Goal: Task Accomplishment & Management: Complete application form

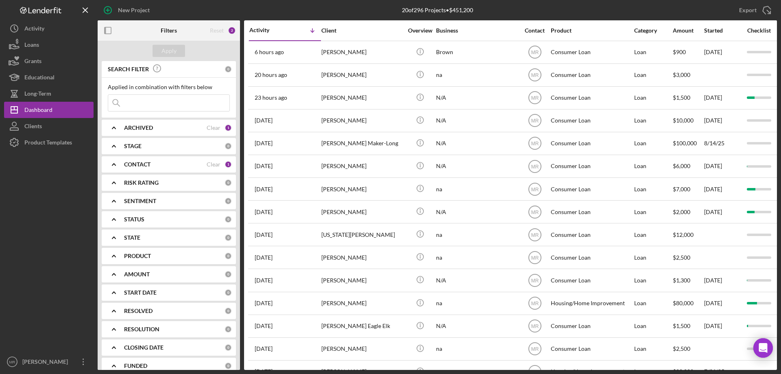
click at [13, 216] on div at bounding box center [49, 252] width 90 height 203
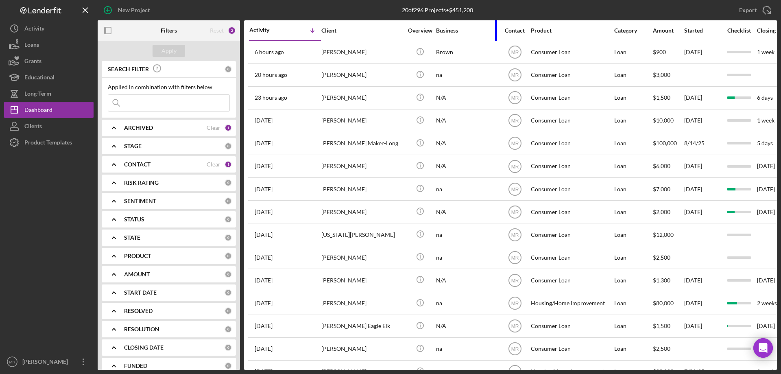
drag, startPoint x: 516, startPoint y: 28, endPoint x: 497, endPoint y: 27, distance: 19.9
click at [497, 27] on div at bounding box center [496, 30] width 2 height 20
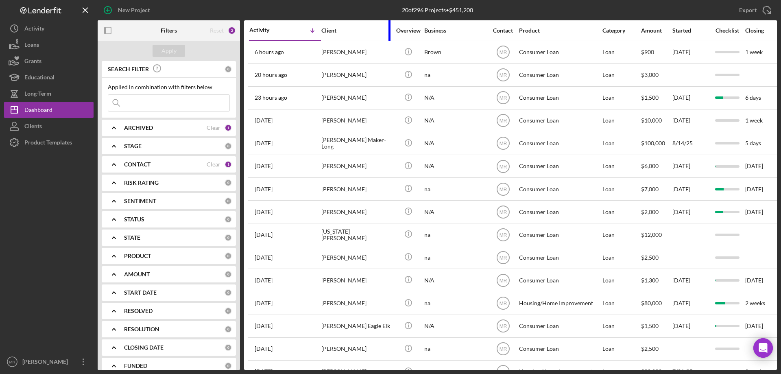
drag, startPoint x: 401, startPoint y: 30, endPoint x: 389, endPoint y: 28, distance: 11.9
click at [389, 28] on div at bounding box center [390, 30] width 2 height 20
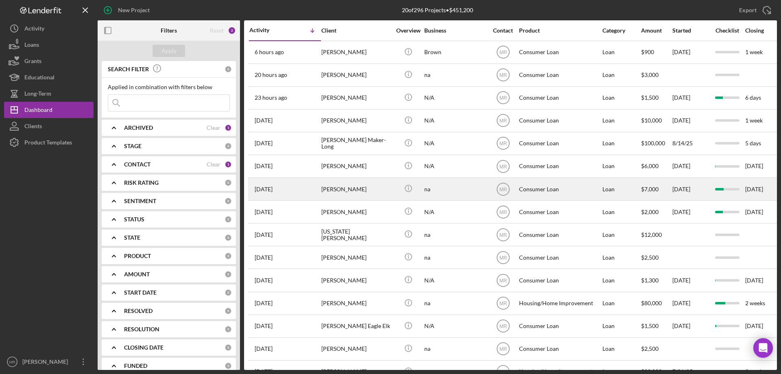
click at [386, 188] on div "[PERSON_NAME]" at bounding box center [357, 189] width 70 height 22
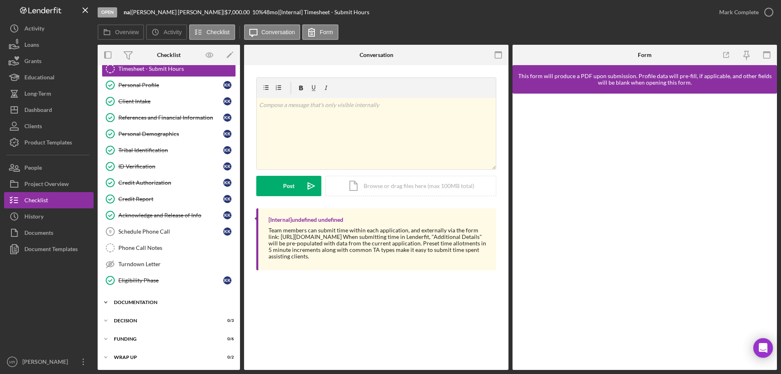
click at [140, 300] on div "Documentation" at bounding box center [172, 302] width 116 height 5
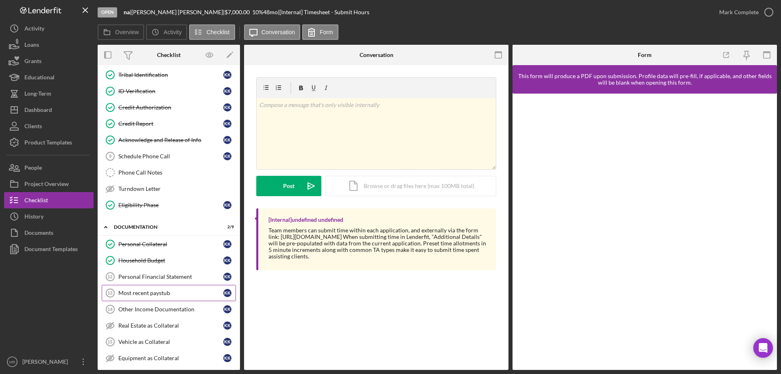
scroll to position [107, 0]
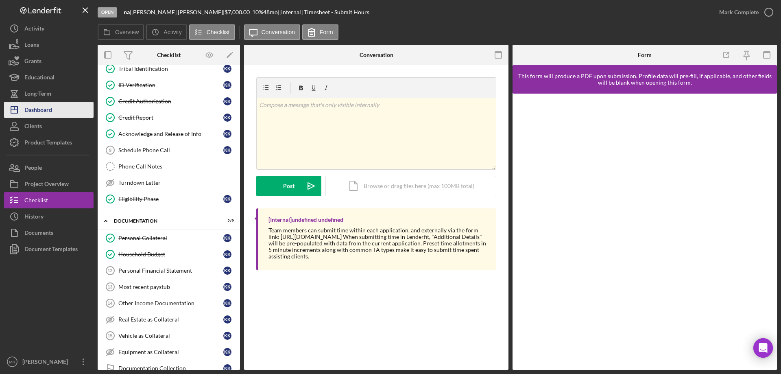
click at [31, 114] on div "Dashboard" at bounding box center [38, 111] width 28 height 18
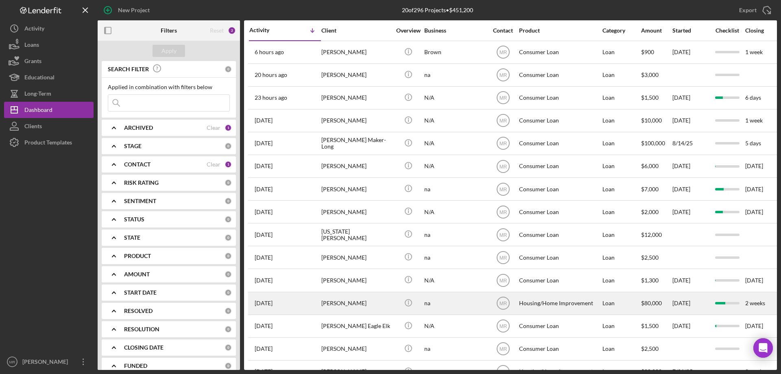
click at [355, 302] on div "[PERSON_NAME]" at bounding box center [357, 304] width 70 height 22
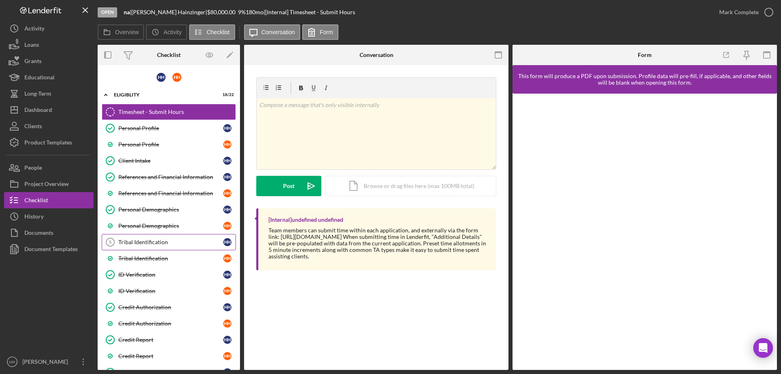
click at [135, 243] on div "Tribal Identification" at bounding box center [170, 242] width 105 height 7
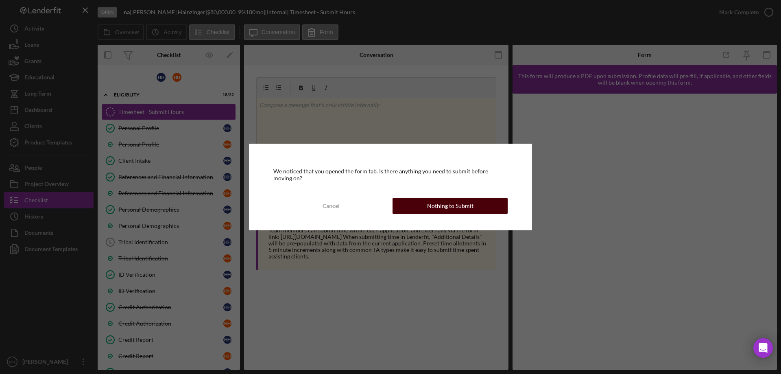
click at [457, 204] on div "Nothing to Submit" at bounding box center [450, 206] width 46 height 16
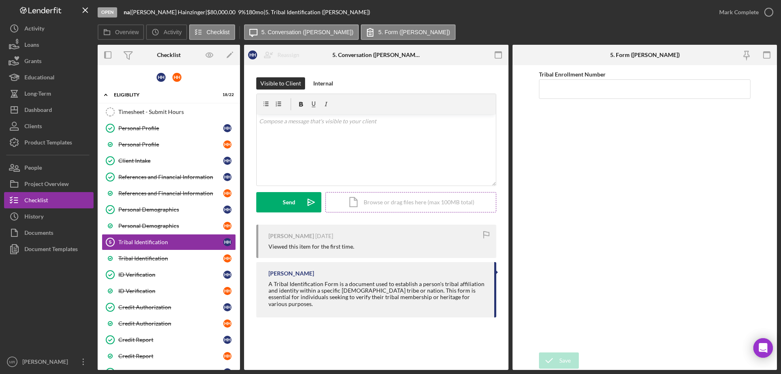
click at [414, 202] on div "Icon/Document Browse or drag files here (max 100MB total) Tap to choose files o…" at bounding box center [411, 202] width 171 height 20
click at [279, 201] on button "Upload Icon/Upload" at bounding box center [288, 202] width 65 height 20
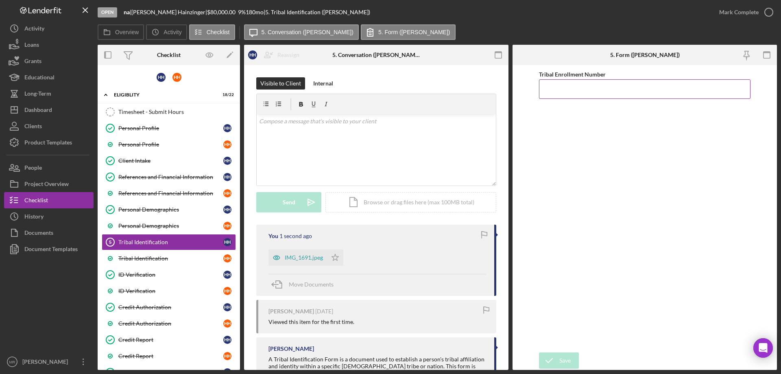
click at [571, 92] on input "Tribal Enrollment Number" at bounding box center [645, 89] width 212 height 20
type input "004408"
click at [559, 358] on button "Save" at bounding box center [559, 360] width 40 height 16
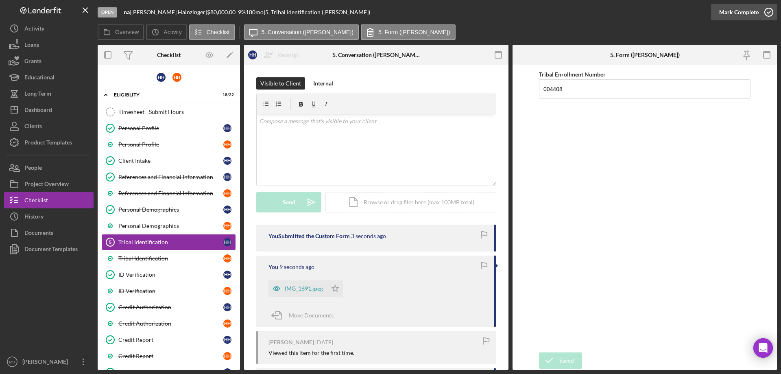
click at [769, 11] on icon "button" at bounding box center [769, 12] width 20 height 20
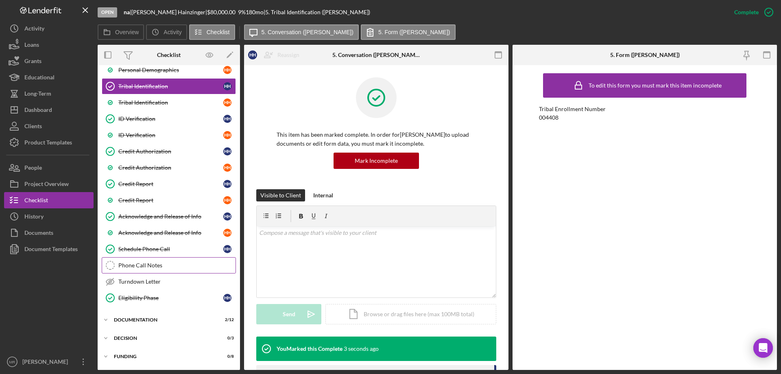
scroll to position [173, 0]
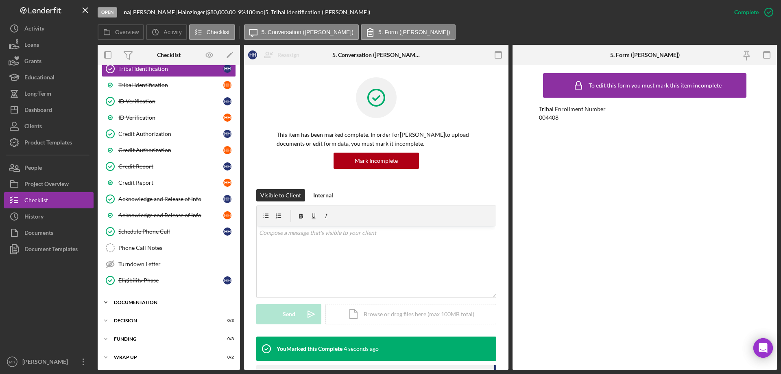
click at [133, 302] on div "Documentation" at bounding box center [172, 302] width 116 height 5
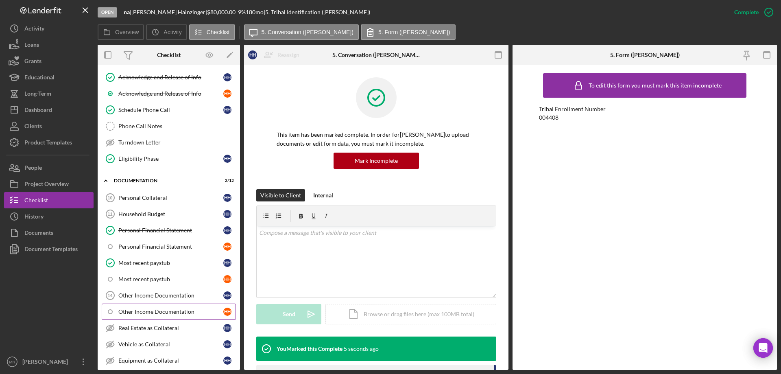
scroll to position [295, 0]
click at [131, 210] on div "Household Budget" at bounding box center [170, 213] width 105 height 7
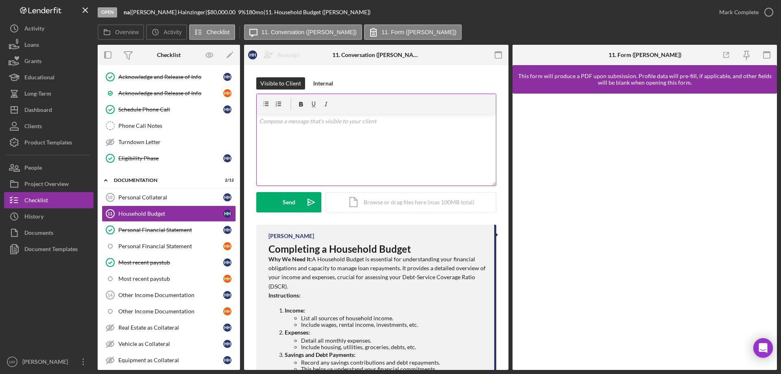
click at [321, 142] on div "v Color teal Color pink Remove color Add row above Add row below Add column bef…" at bounding box center [376, 149] width 239 height 71
click at [282, 203] on button "Send Icon/icon-invite-send" at bounding box center [288, 202] width 65 height 20
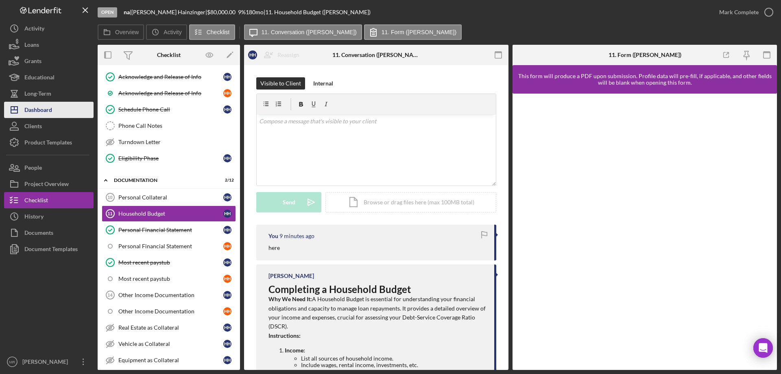
click at [28, 112] on div "Dashboard" at bounding box center [38, 111] width 28 height 18
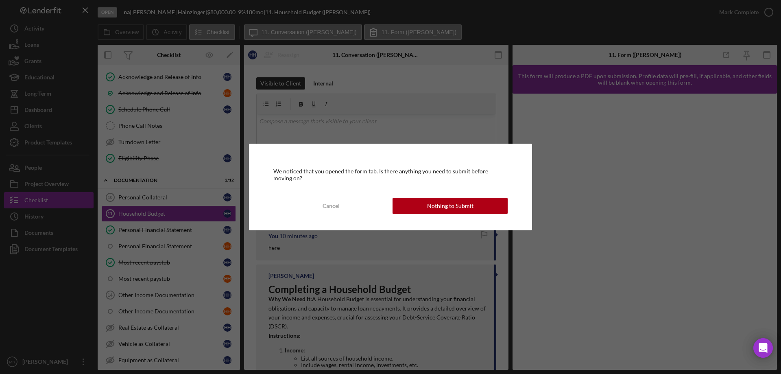
click at [458, 204] on div "Nothing to Submit" at bounding box center [450, 206] width 46 height 16
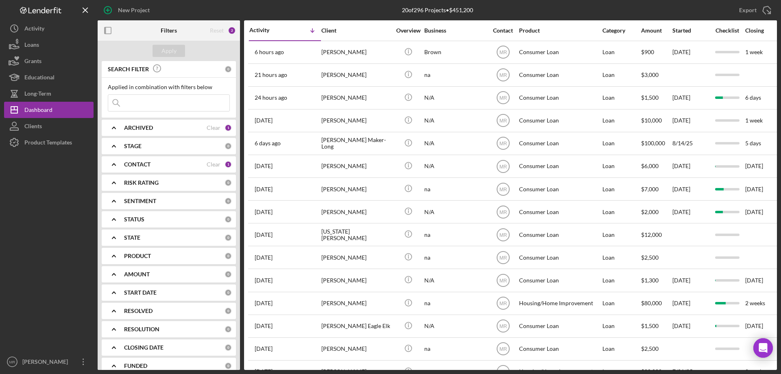
drag, startPoint x: 147, startPoint y: 162, endPoint x: 153, endPoint y: 160, distance: 6.1
click at [147, 162] on b "CONTACT" at bounding box center [137, 164] width 26 height 7
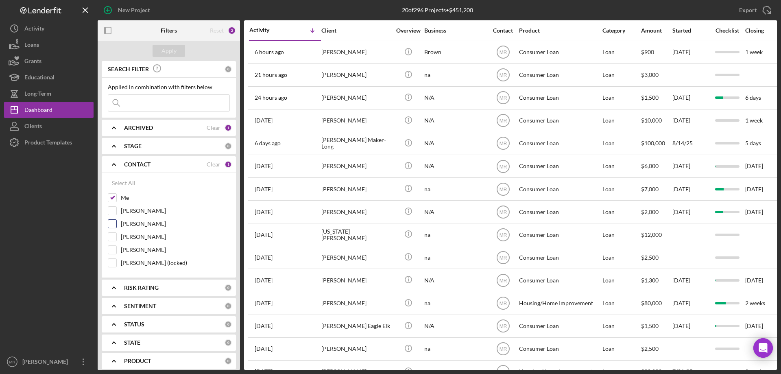
click at [116, 224] on input "[PERSON_NAME]" at bounding box center [112, 224] width 8 height 8
checkbox input "true"
click at [144, 106] on input at bounding box center [168, 103] width 121 height 16
type input "[PERSON_NAME]"
click at [168, 51] on div "Apply" at bounding box center [169, 51] width 15 height 12
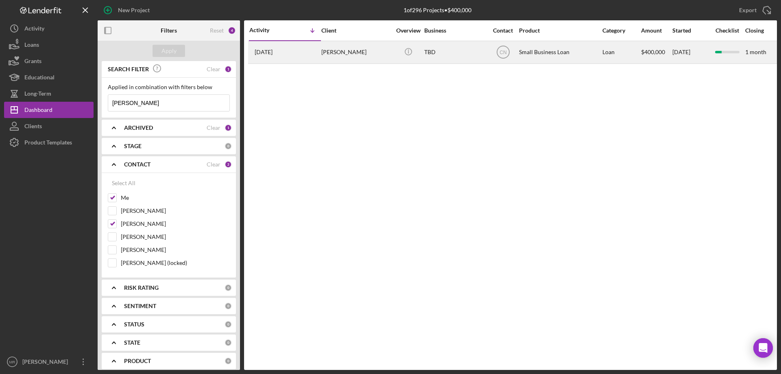
click at [355, 50] on div "[PERSON_NAME]" at bounding box center [357, 53] width 70 height 22
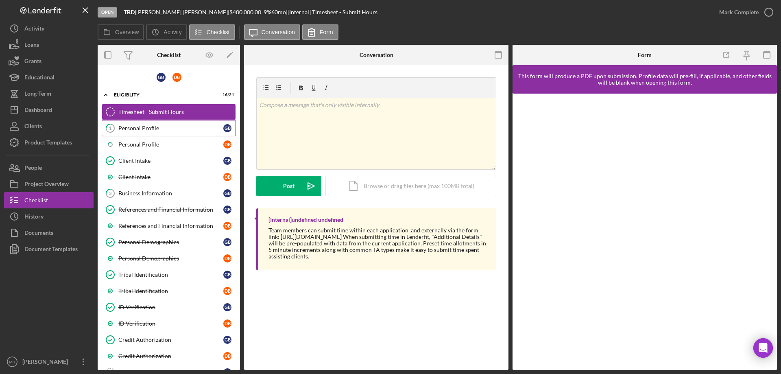
click at [137, 127] on div "Personal Profile" at bounding box center [170, 128] width 105 height 7
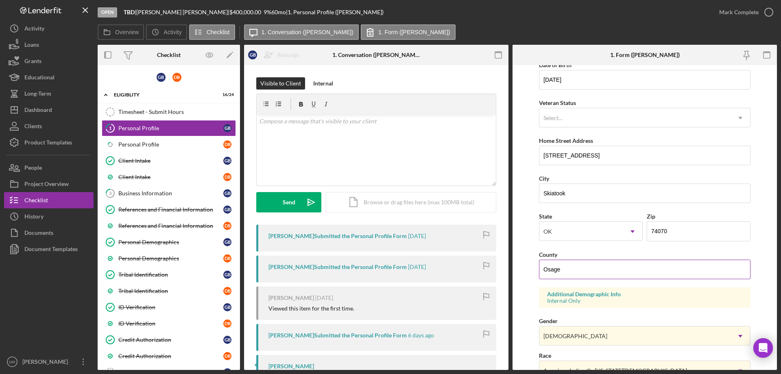
scroll to position [76, 0]
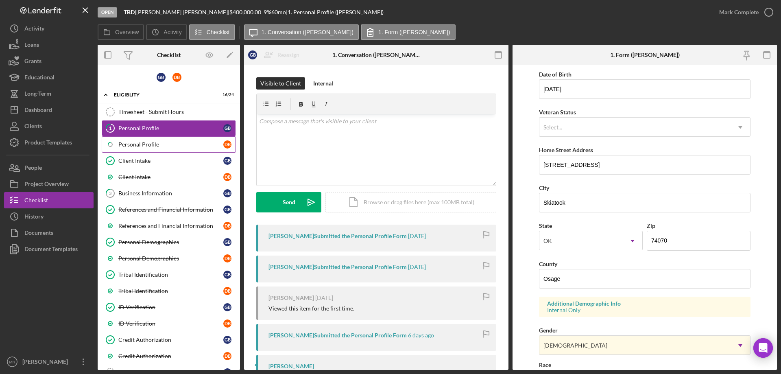
click at [144, 146] on div "Personal Profile" at bounding box center [170, 144] width 105 height 7
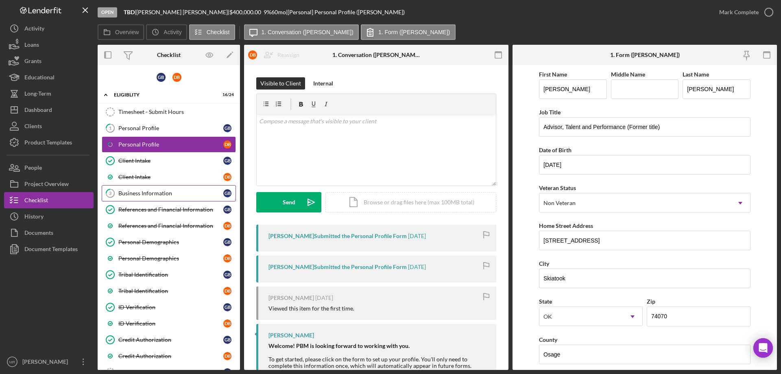
click at [151, 192] on div "Business Information" at bounding box center [170, 193] width 105 height 7
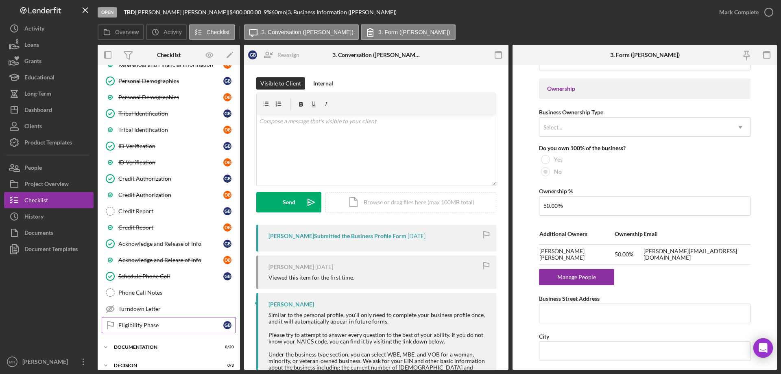
scroll to position [206, 0]
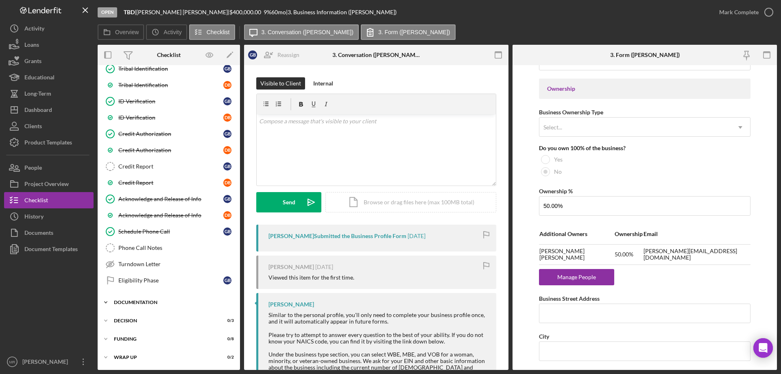
click at [138, 302] on div "Documentation" at bounding box center [172, 302] width 116 height 5
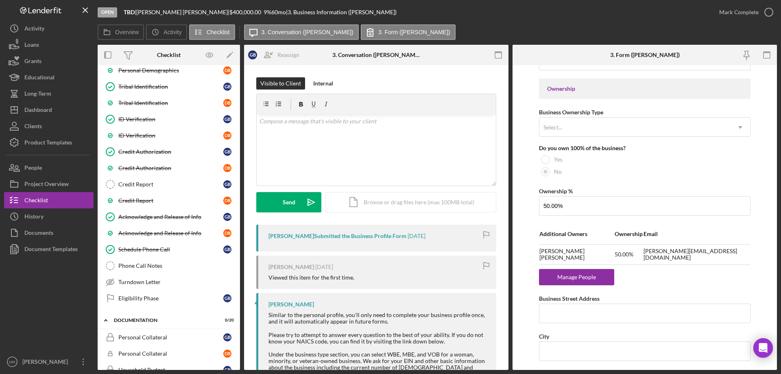
scroll to position [125, 0]
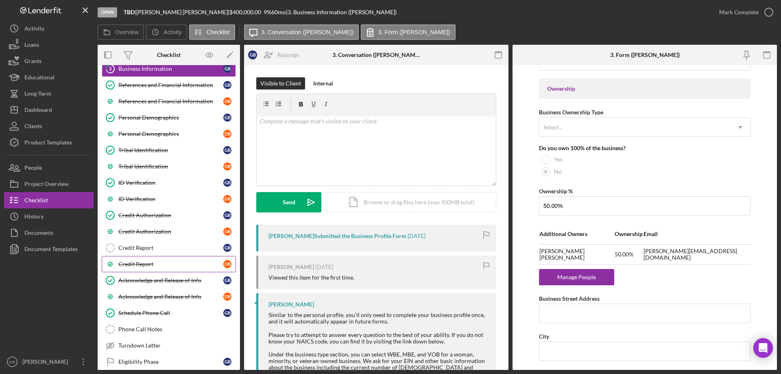
click at [136, 261] on div "Credit Report" at bounding box center [170, 264] width 105 height 7
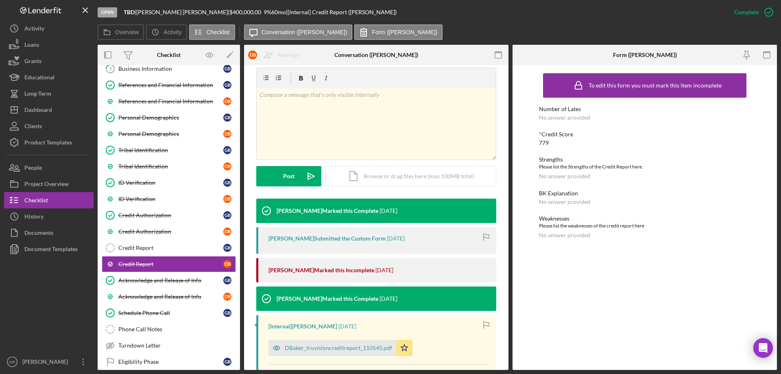
scroll to position [122, 0]
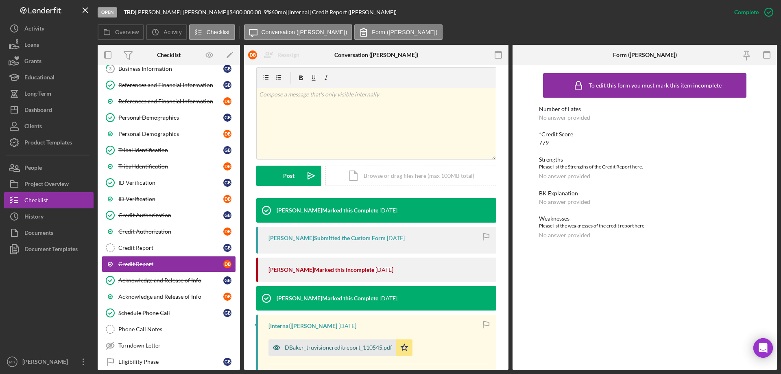
click at [322, 343] on div "DBaker_truvisioncreditreport_110545.pdf" at bounding box center [333, 347] width 128 height 16
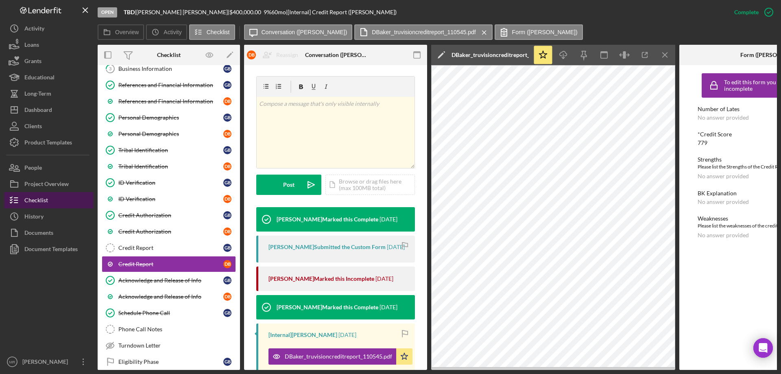
click at [35, 201] on div "Checklist" at bounding box center [36, 201] width 24 height 18
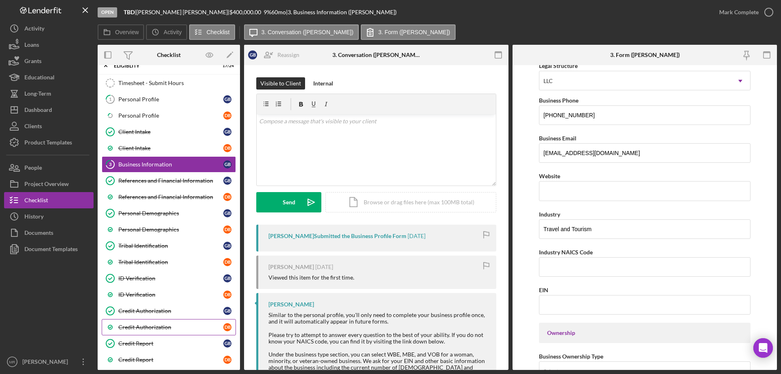
scroll to position [81, 0]
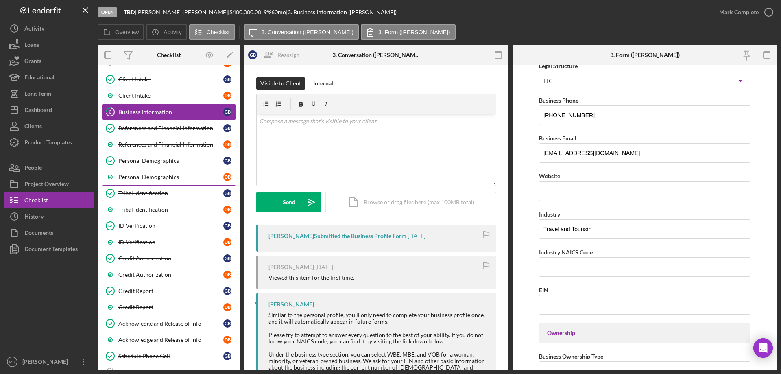
click at [151, 193] on div "Tribal Identification" at bounding box center [170, 193] width 105 height 7
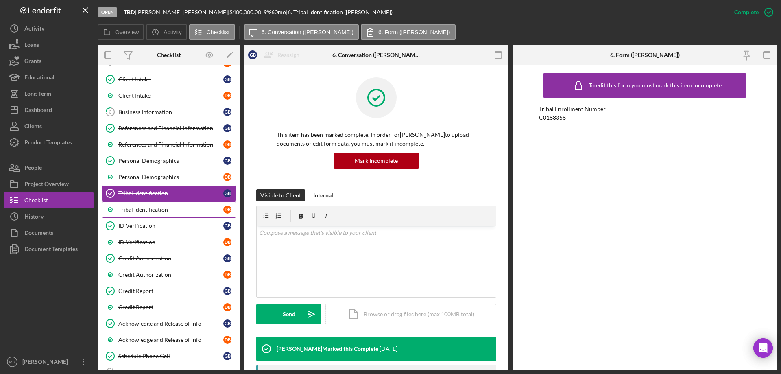
click at [150, 210] on div "Tribal Identification" at bounding box center [170, 209] width 105 height 7
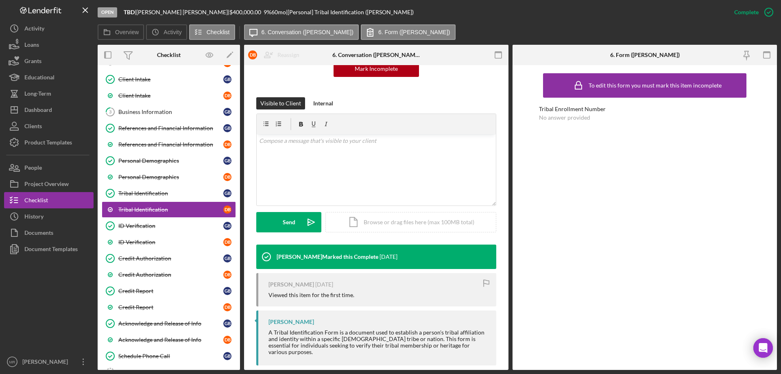
scroll to position [97, 0]
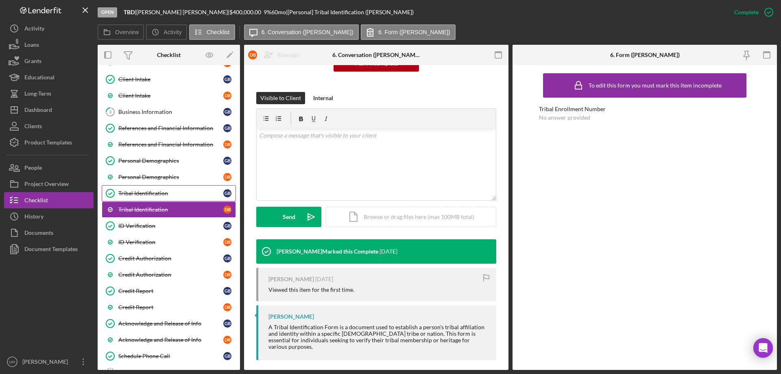
click at [140, 191] on div "Tribal Identification" at bounding box center [170, 193] width 105 height 7
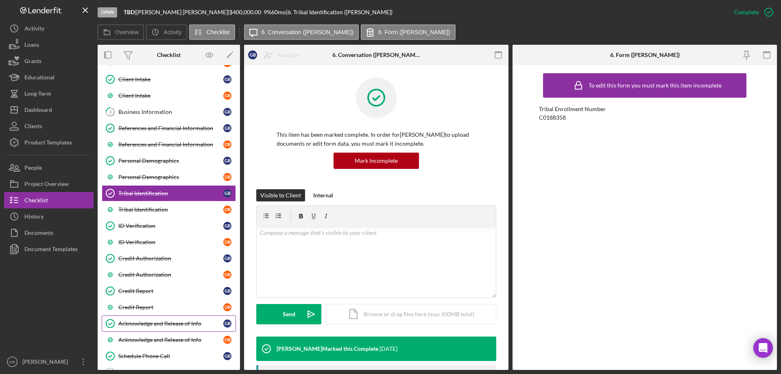
scroll to position [285, 0]
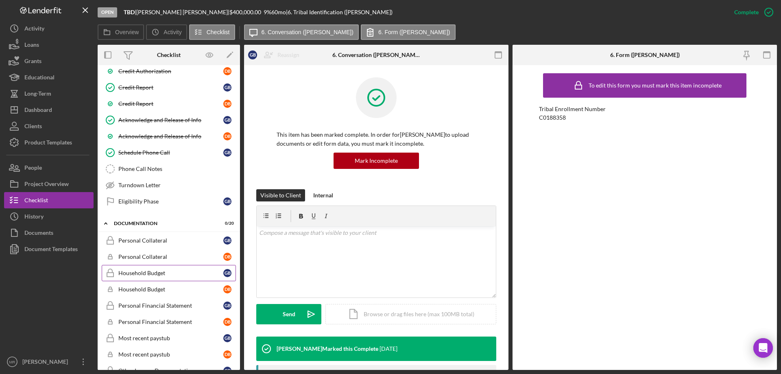
click at [147, 273] on div "Household Budget" at bounding box center [170, 273] width 105 height 7
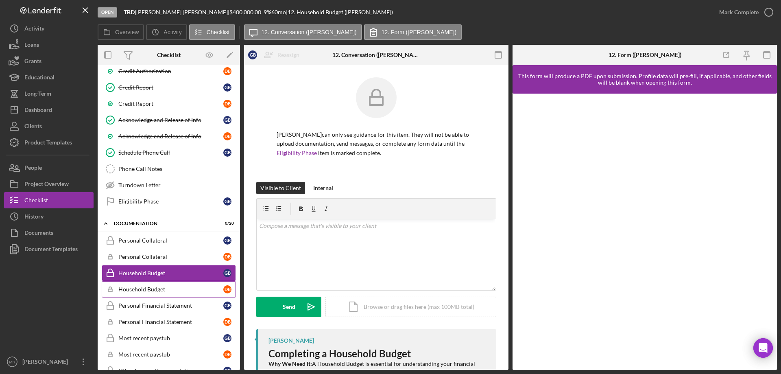
click at [147, 289] on div "Household Budget" at bounding box center [170, 289] width 105 height 7
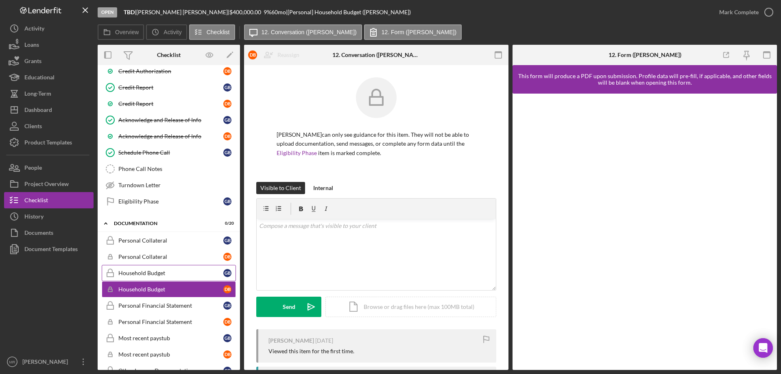
click at [150, 275] on div "Household Budget" at bounding box center [170, 273] width 105 height 7
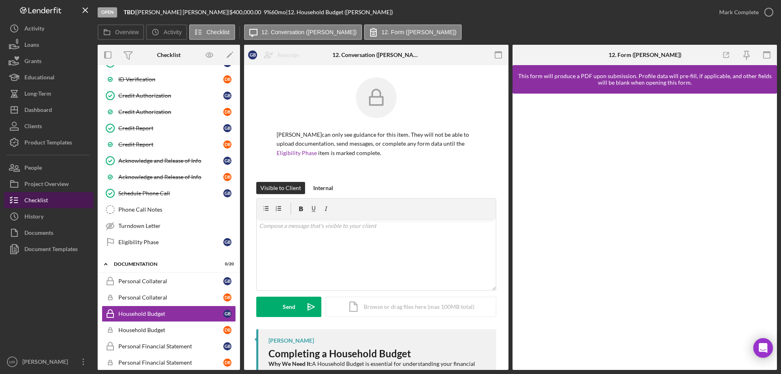
click at [39, 201] on div "Checklist" at bounding box center [36, 201] width 24 height 18
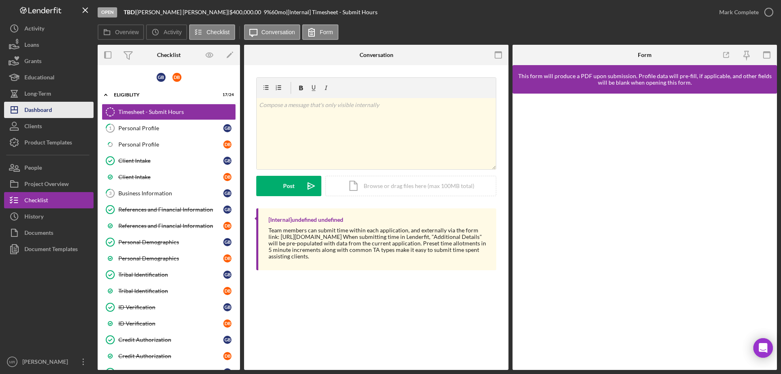
click at [37, 111] on div "Dashboard" at bounding box center [38, 111] width 28 height 18
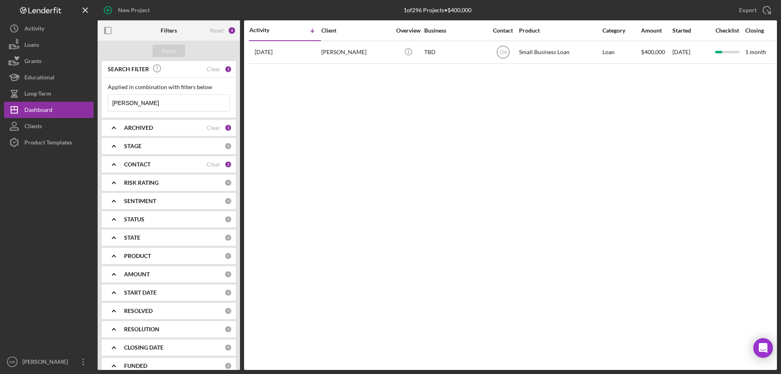
click at [156, 164] on div "CONTACT" at bounding box center [165, 164] width 83 height 7
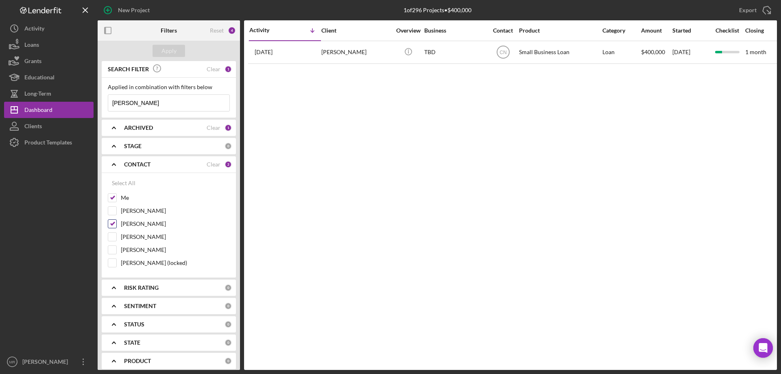
click at [136, 225] on label "[PERSON_NAME]" at bounding box center [175, 224] width 109 height 8
click at [116, 225] on input "[PERSON_NAME]" at bounding box center [112, 224] width 8 height 8
checkbox input "false"
click at [210, 72] on div "Clear" at bounding box center [214, 69] width 14 height 7
click at [167, 48] on div "Apply" at bounding box center [169, 51] width 15 height 12
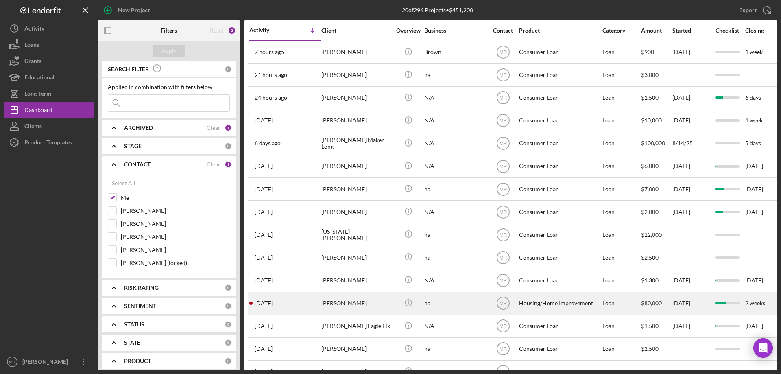
click at [379, 303] on div "[PERSON_NAME]" at bounding box center [357, 304] width 70 height 22
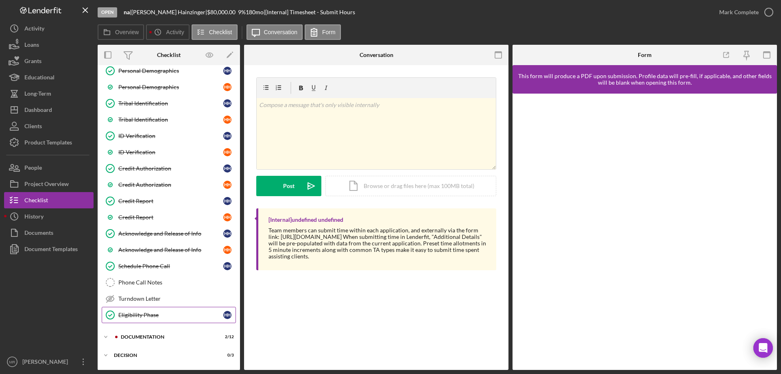
scroll to position [163, 0]
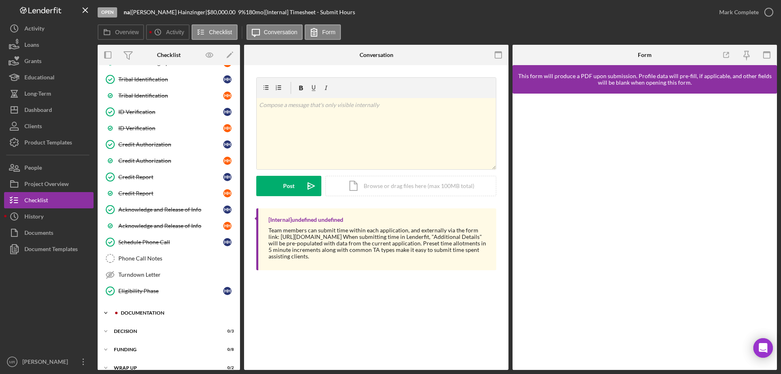
click at [134, 310] on div "Icon/Expander Documentation 2 / 12" at bounding box center [169, 313] width 142 height 16
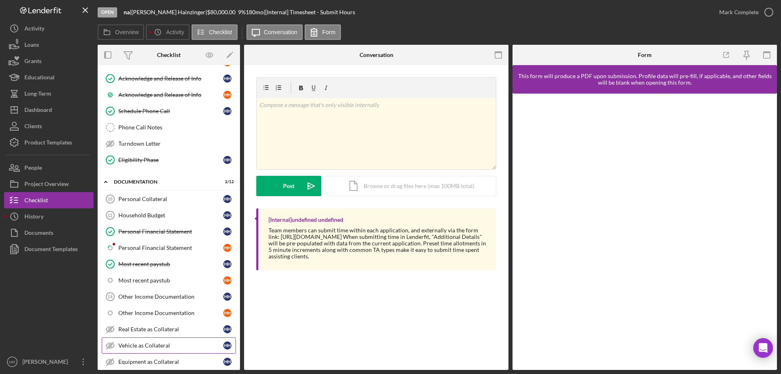
scroll to position [326, 0]
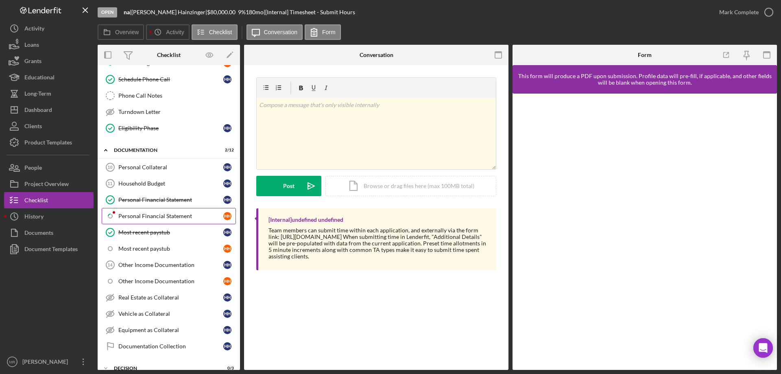
click at [143, 216] on div "Personal Financial Statement" at bounding box center [170, 216] width 105 height 7
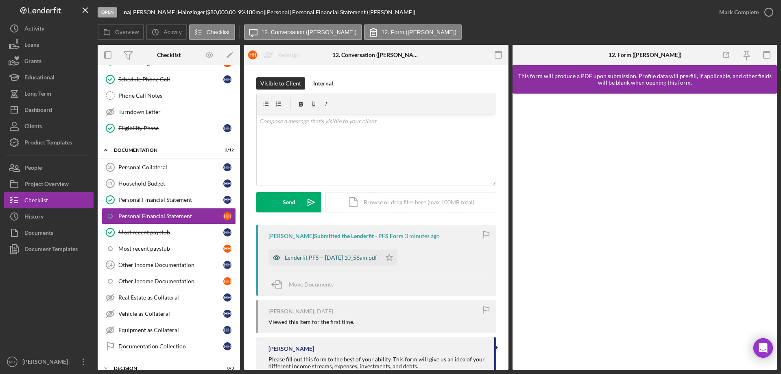
click at [325, 253] on div "Lenderfit PFS -- [DATE] 10_56am.pdf" at bounding box center [325, 257] width 113 height 16
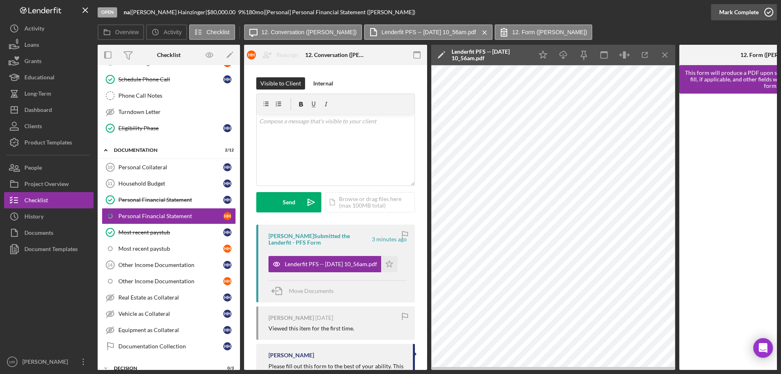
click at [775, 10] on icon "button" at bounding box center [769, 12] width 20 height 20
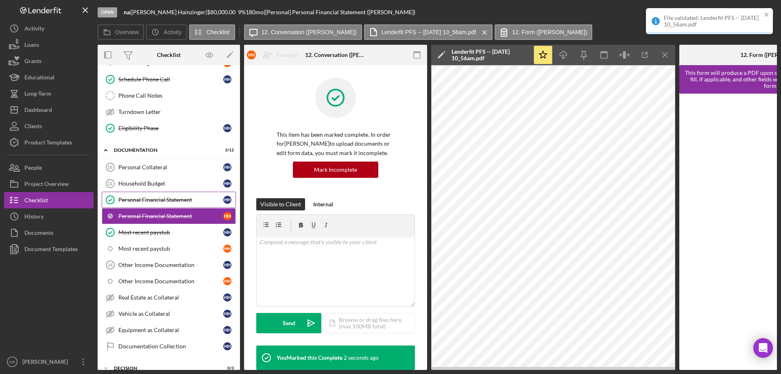
click at [140, 197] on div "Personal Financial Statement" at bounding box center [170, 200] width 105 height 7
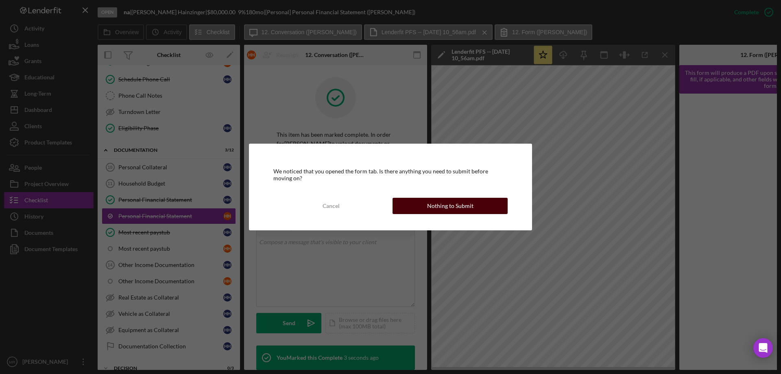
click at [459, 210] on div "Nothing to Submit" at bounding box center [450, 206] width 46 height 16
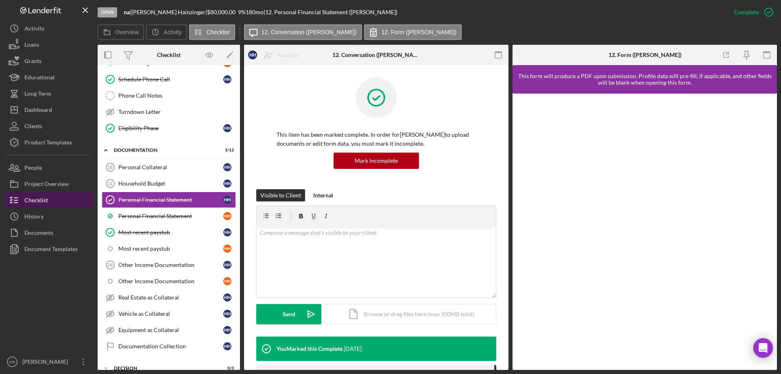
click at [41, 199] on div "Checklist" at bounding box center [36, 201] width 24 height 18
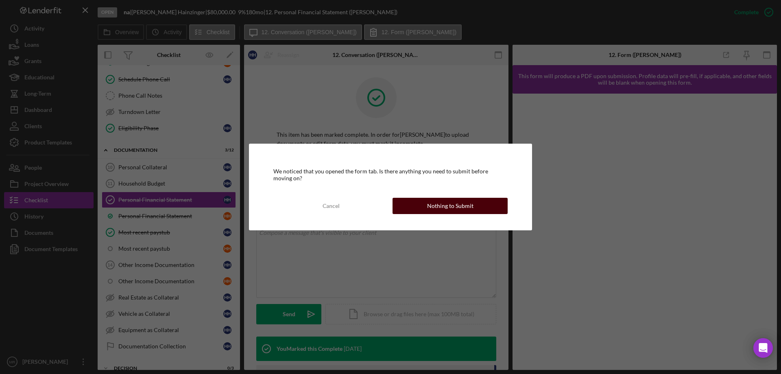
click at [444, 198] on div "Nothing to Submit" at bounding box center [450, 206] width 46 height 16
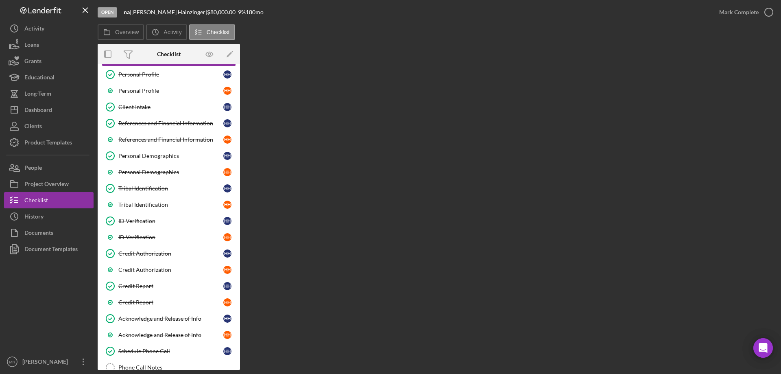
scroll to position [244, 0]
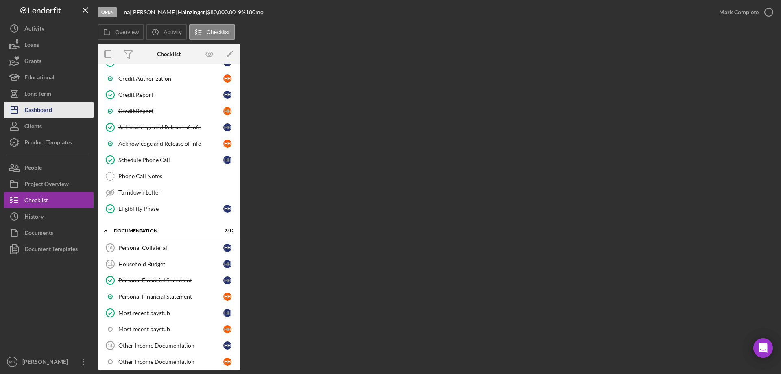
click at [39, 106] on div "Dashboard" at bounding box center [38, 111] width 28 height 18
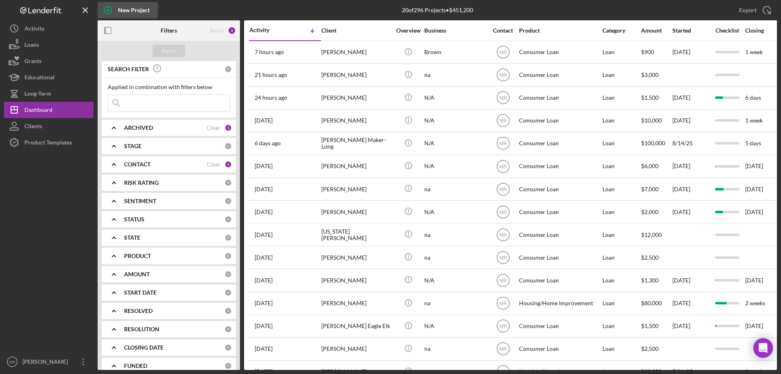
click at [119, 11] on div "New Project" at bounding box center [134, 10] width 32 height 16
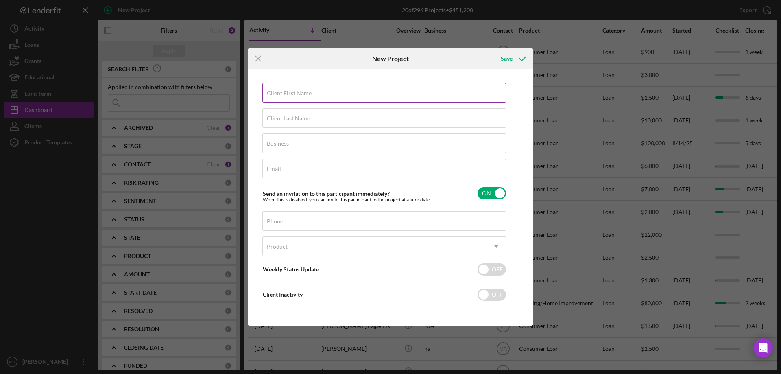
click at [282, 93] on label "Client First Name" at bounding box center [289, 93] width 45 height 7
click at [282, 93] on input "Client First Name" at bounding box center [385, 93] width 244 height 20
type input "[PERSON_NAME]"
type input "na"
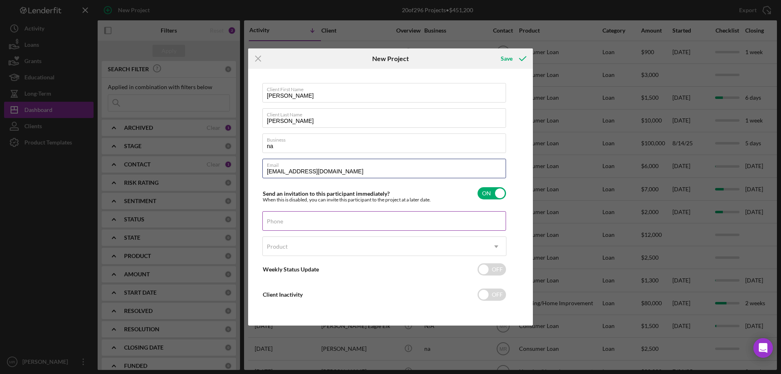
type input "[EMAIL_ADDRESS][DOMAIN_NAME]"
click at [284, 223] on input "Phone" at bounding box center [385, 221] width 244 height 20
type input "[PHONE_NUMBER]"
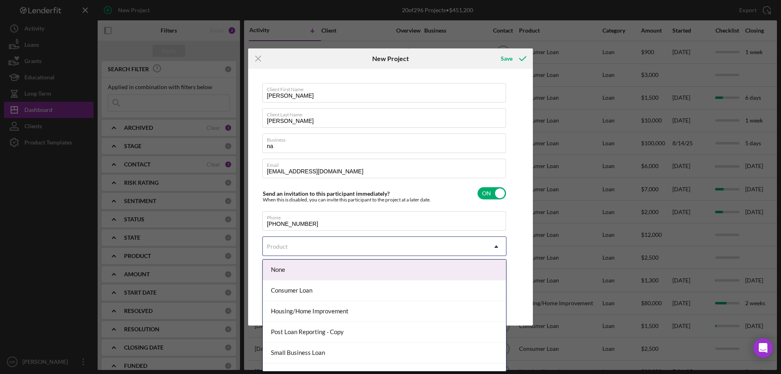
drag, startPoint x: 294, startPoint y: 241, endPoint x: 312, endPoint y: 245, distance: 18.0
click at [295, 241] on div "Product" at bounding box center [375, 246] width 224 height 19
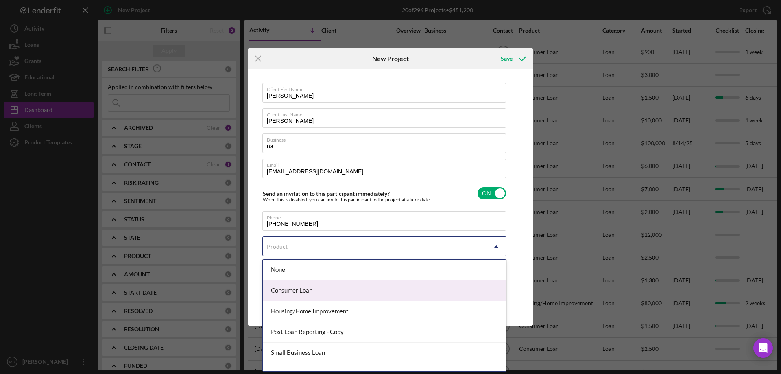
click at [317, 286] on div "Consumer Loan" at bounding box center [384, 290] width 243 height 21
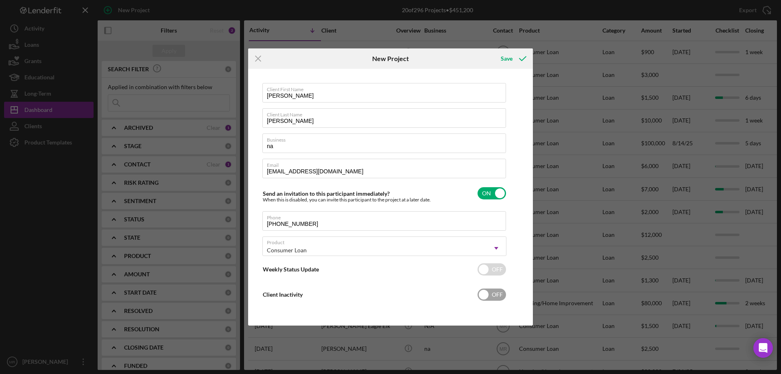
checkbox input "true"
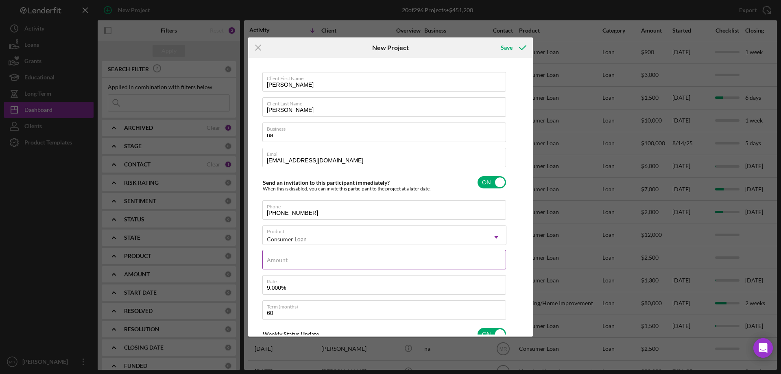
click at [311, 262] on input "Amount" at bounding box center [385, 260] width 244 height 20
type input "$1,000"
type textarea "Here's a snapshot of information that has been fully approved, as well as the i…"
drag, startPoint x: 294, startPoint y: 289, endPoint x: 214, endPoint y: 284, distance: 79.9
click at [214, 284] on div "Icon/Menu Close New Project Save Client First Name [PERSON_NAME] Client Last Na…" at bounding box center [390, 187] width 781 height 374
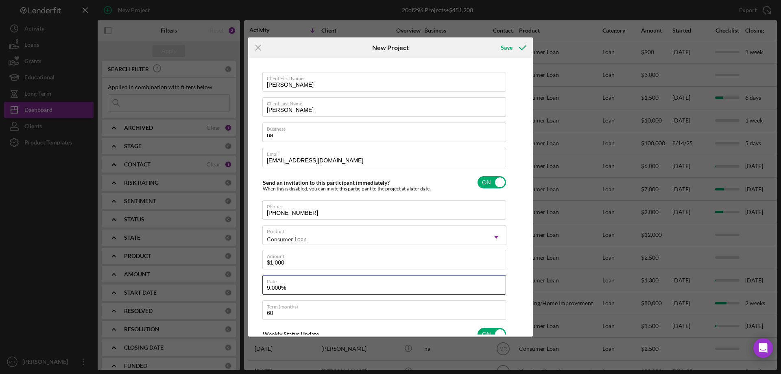
type input "1%"
type textarea "Here's a snapshot of information that has been fully approved, as well as the i…"
type input "10%"
type textarea "Here's a snapshot of information that has been fully approved, as well as the i…"
type input "10.000%"
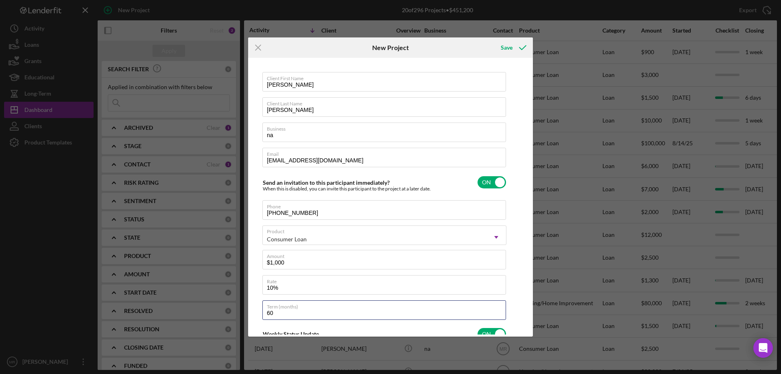
type textarea "Here's a snapshot of information that has been fully approved, as well as the i…"
type input "1"
type textarea "Here's a snapshot of information that has been fully approved, as well as the i…"
type input "12"
type textarea "Here's a snapshot of information that has been fully approved, as well as the i…"
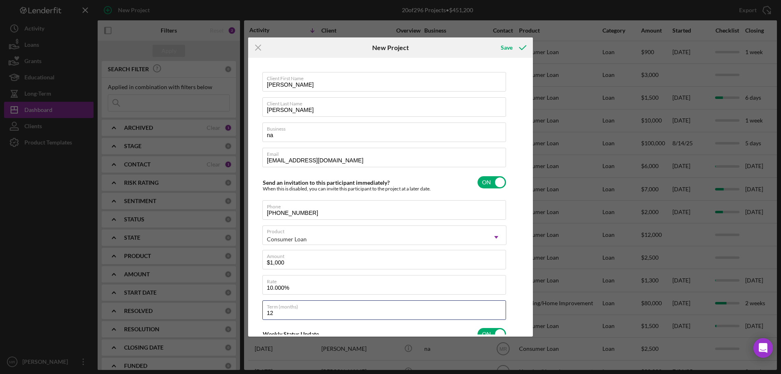
type input "12"
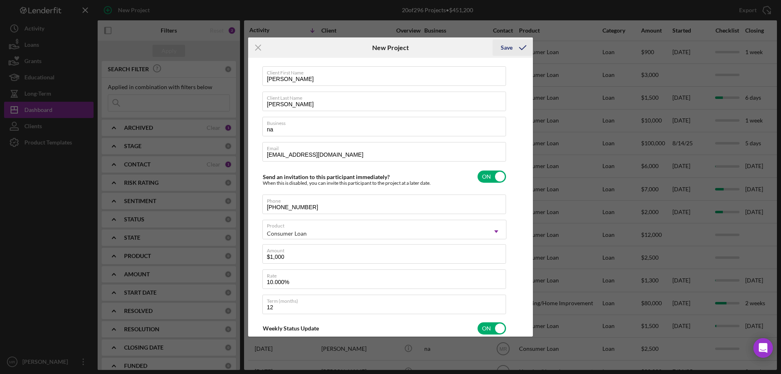
click at [506, 52] on div "Save" at bounding box center [507, 47] width 12 height 16
type textarea "Here's a snapshot of information that has been fully approved, as well as the i…"
checkbox input "false"
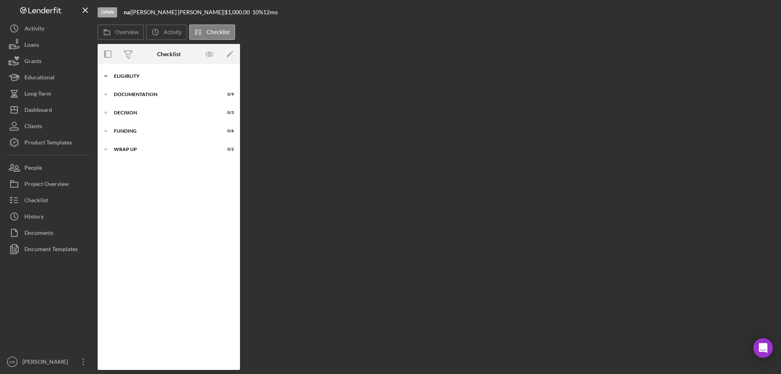
click at [137, 73] on div "Icon/Expander Eligiblity 0 / 14" at bounding box center [169, 76] width 142 height 16
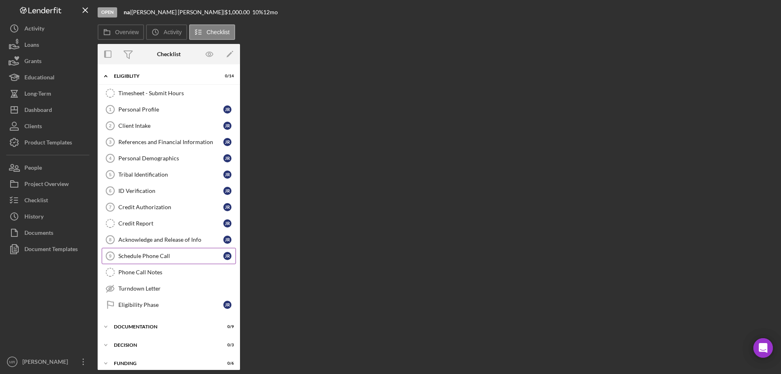
drag, startPoint x: 151, startPoint y: 254, endPoint x: 201, endPoint y: 260, distance: 50.4
click at [151, 254] on div "Schedule Phone Call" at bounding box center [170, 256] width 105 height 7
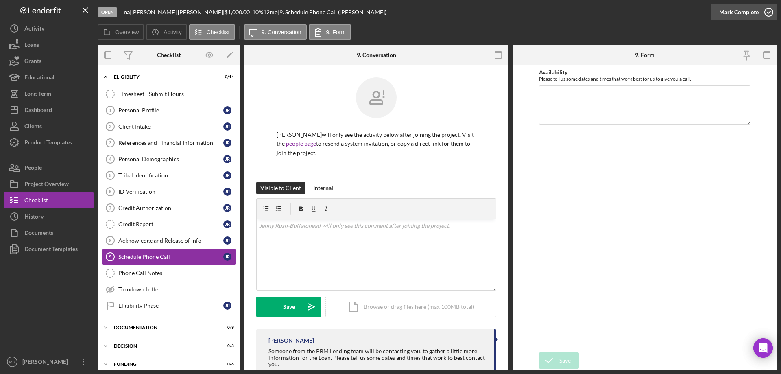
click at [769, 13] on icon "button" at bounding box center [769, 12] width 20 height 20
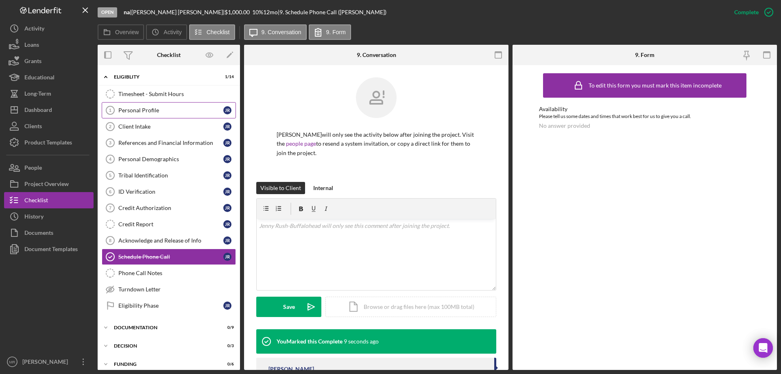
click at [147, 112] on div "Personal Profile" at bounding box center [170, 110] width 105 height 7
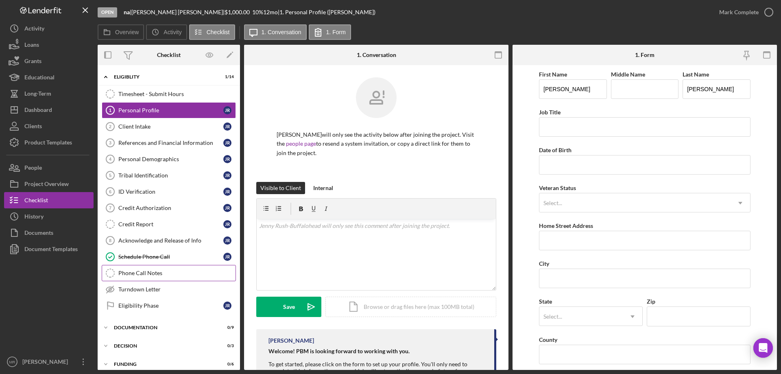
scroll to position [25, 0]
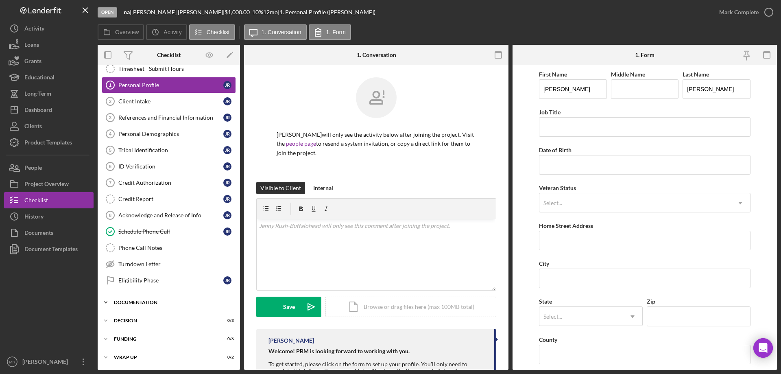
click at [141, 300] on div "Documentation" at bounding box center [172, 302] width 116 height 5
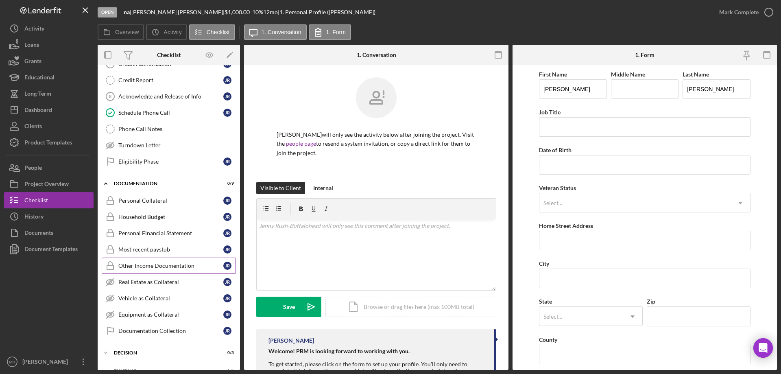
scroll to position [147, 0]
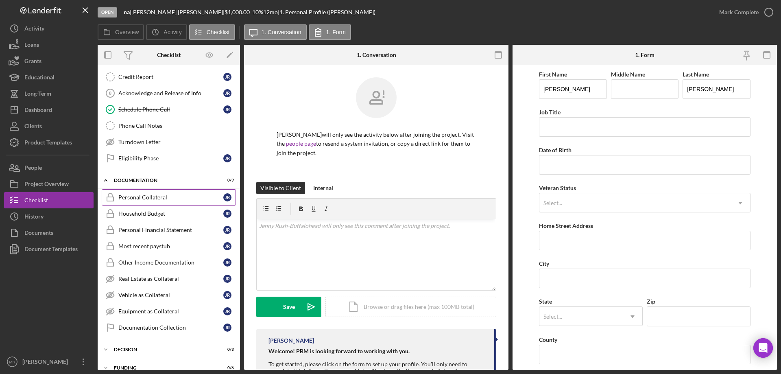
click at [183, 198] on div "Personal Collateral" at bounding box center [170, 197] width 105 height 7
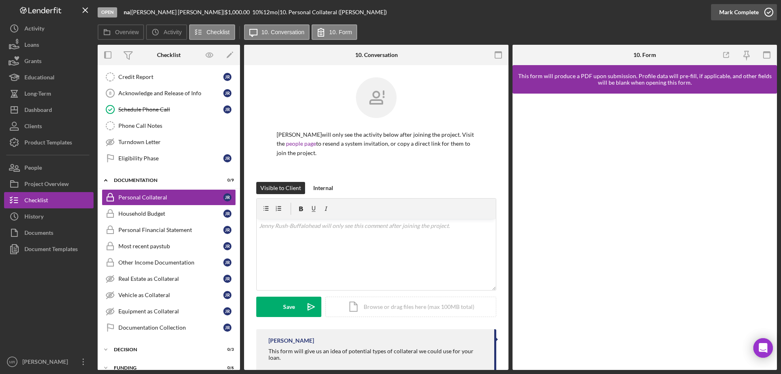
click at [766, 12] on icon "button" at bounding box center [769, 12] width 20 height 20
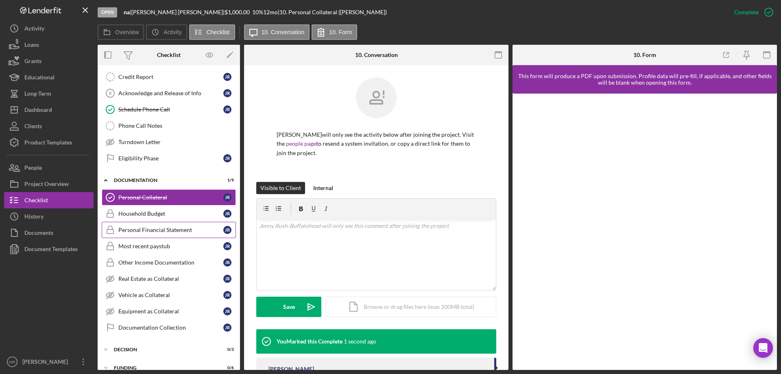
click at [160, 229] on div "Personal Financial Statement" at bounding box center [170, 230] width 105 height 7
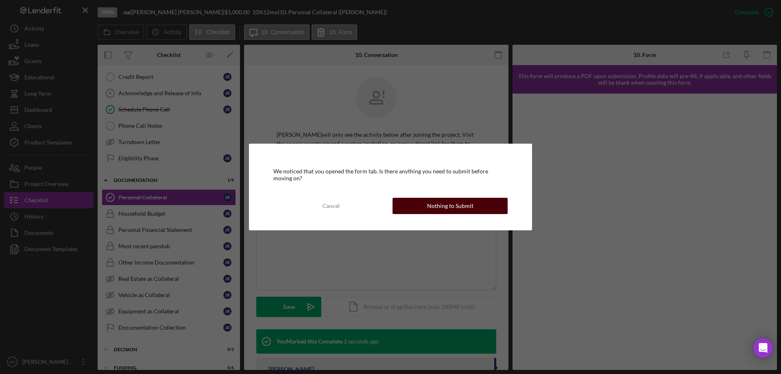
click at [452, 206] on div "Nothing to Submit" at bounding box center [450, 206] width 46 height 16
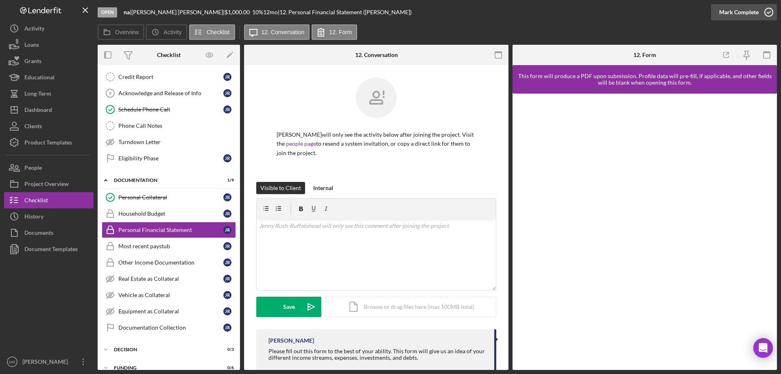
click at [772, 10] on icon "button" at bounding box center [769, 12] width 20 height 20
